Goal: Information Seeking & Learning: Learn about a topic

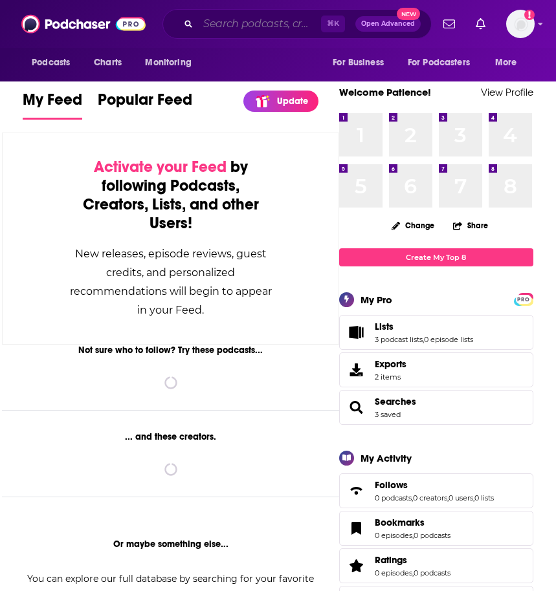
click at [237, 26] on input "Search podcasts, credits, & more..." at bounding box center [259, 24] width 123 height 21
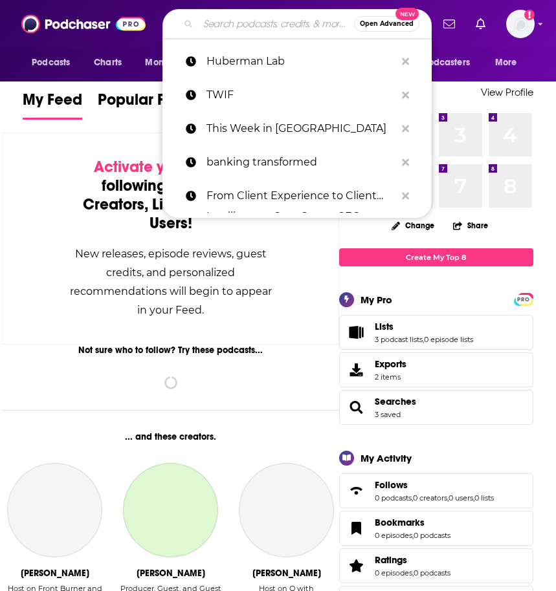
paste input "Healthcare for Humans Podcast"
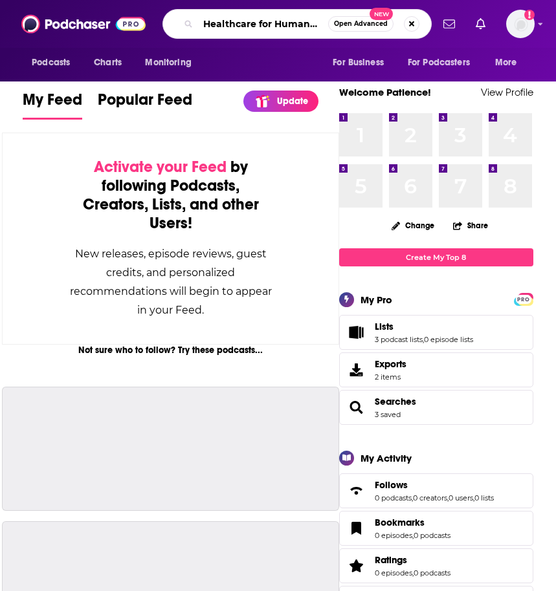
scroll to position [0, 32]
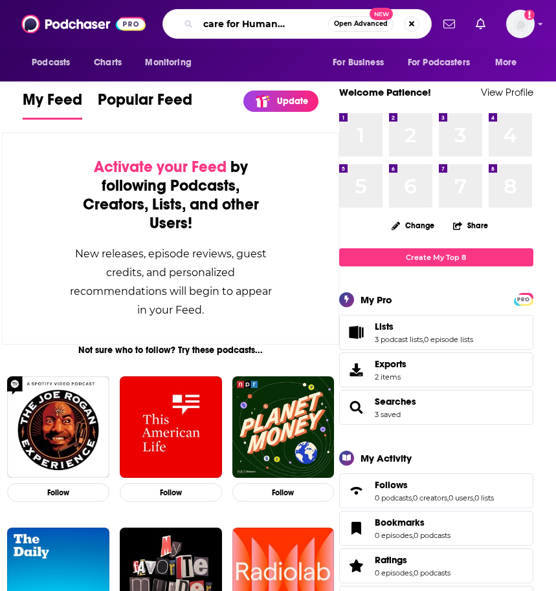
type input "Healthcare for Humans Podcast"
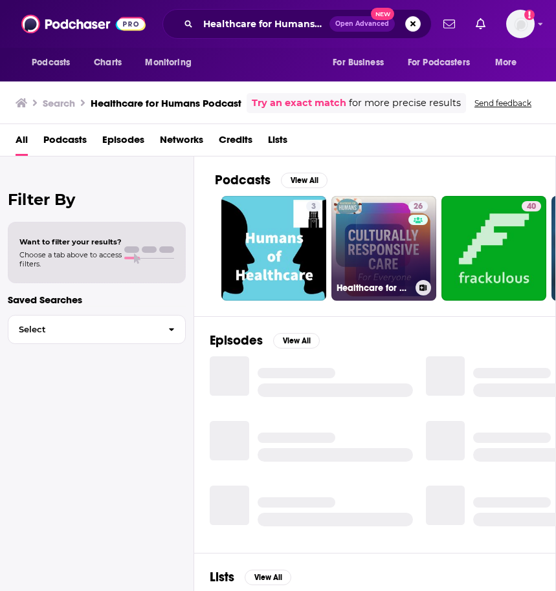
click at [371, 263] on link "26 Healthcare for Humans" at bounding box center [383, 248] width 105 height 105
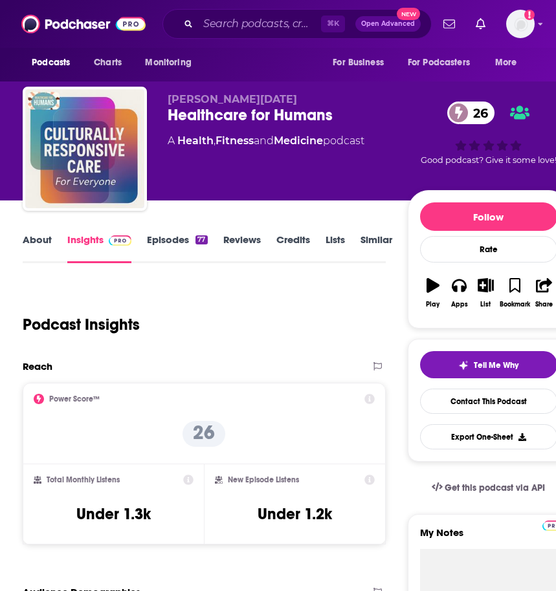
click at [45, 239] on link "About" at bounding box center [37, 249] width 29 height 30
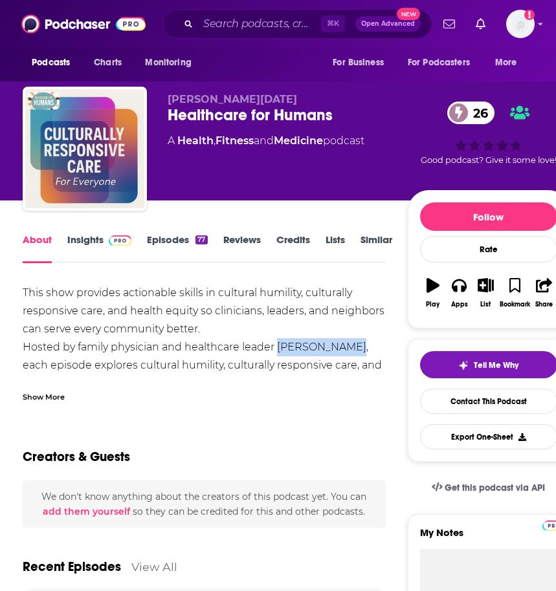
drag, startPoint x: 277, startPoint y: 349, endPoint x: 347, endPoint y: 349, distance: 70.5
click at [347, 349] on div "This show provides actionable skills in cultural humility, culturally responsiv…" at bounding box center [204, 565] width 363 height 562
copy div "[PERSON_NAME]"
click at [34, 397] on div "Show More" at bounding box center [44, 396] width 42 height 12
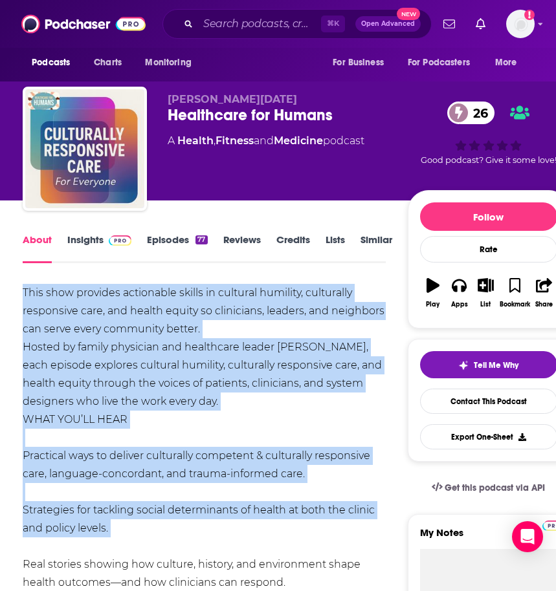
drag, startPoint x: 21, startPoint y: 296, endPoint x: 150, endPoint y: 538, distance: 275.0
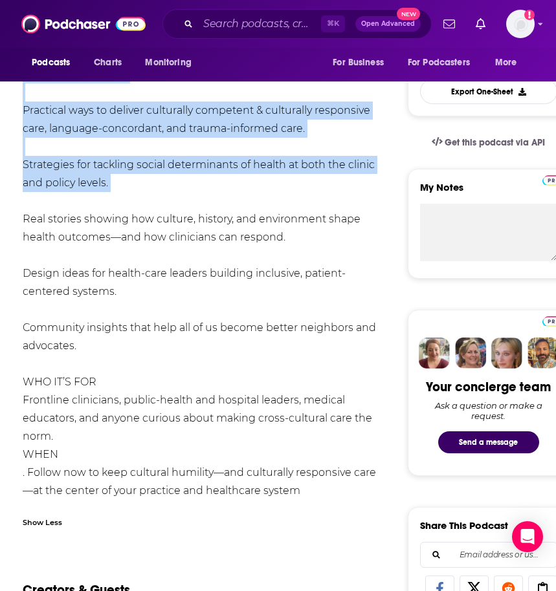
scroll to position [355, 0]
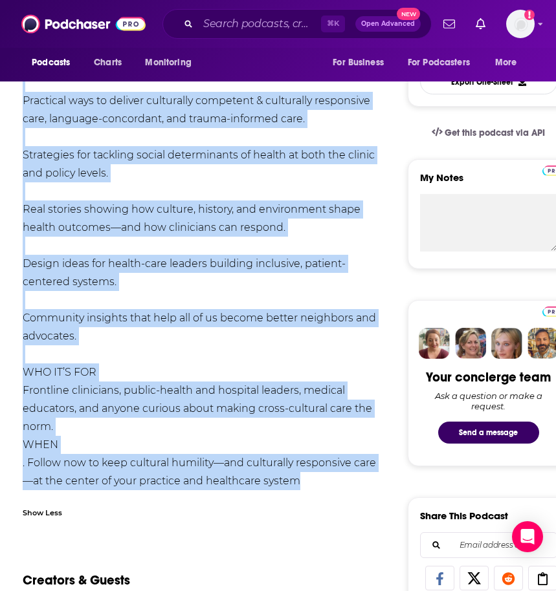
click at [296, 483] on div "This show provides actionable skills in cultural humility, culturally responsiv…" at bounding box center [204, 210] width 363 height 562
copy div "Lore ipsu dolorsit ametconsec adipis el seddoeiu temporin, utlaboreet doloremag…"
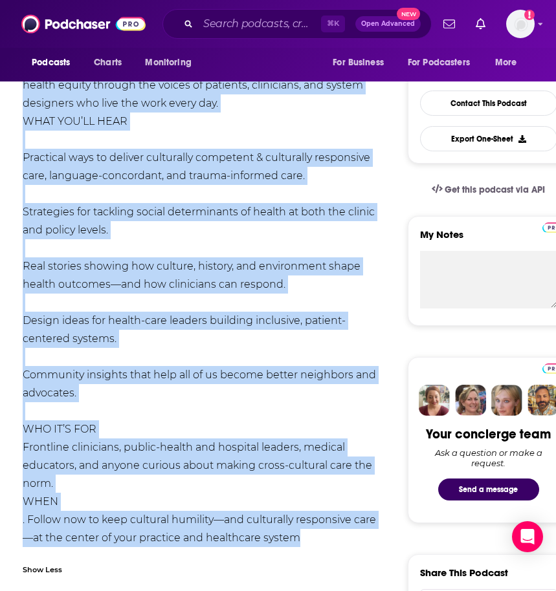
scroll to position [38, 0]
